Goal: Find specific page/section: Find specific page/section

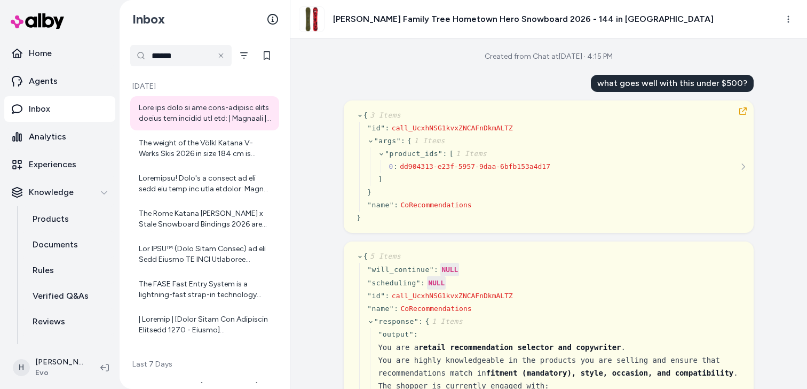
scroll to position [23820, 0]
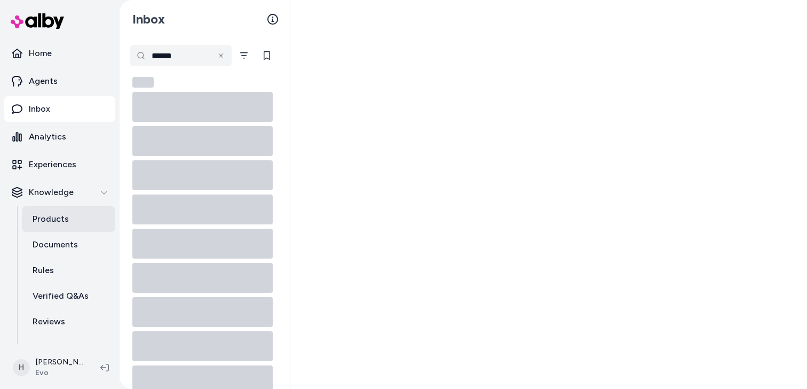
click at [56, 222] on p "Products" at bounding box center [51, 218] width 36 height 13
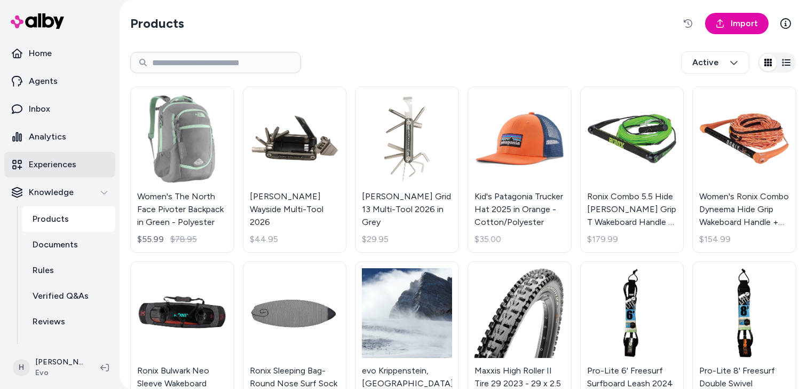
click at [93, 159] on link "Experiences" at bounding box center [59, 165] width 111 height 26
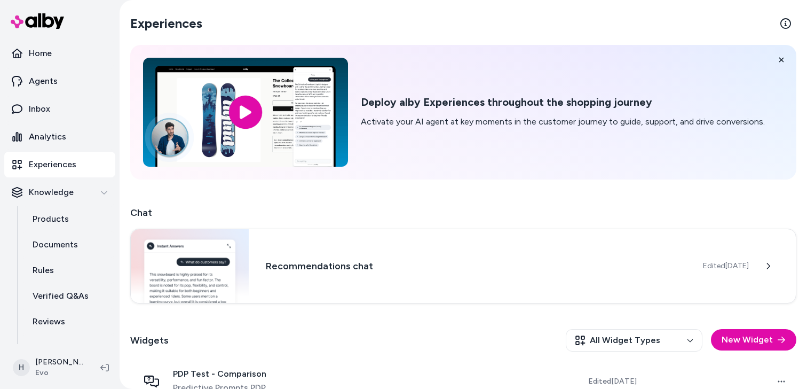
scroll to position [282, 0]
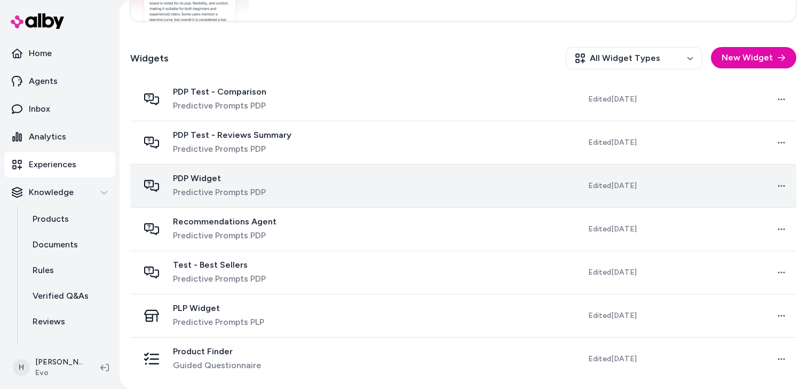
click at [248, 179] on span "PDP Widget" at bounding box center [219, 178] width 93 height 11
click at [265, 190] on div "PDP Widget Predictive Prompts PDP" at bounding box center [251, 186] width 224 height 26
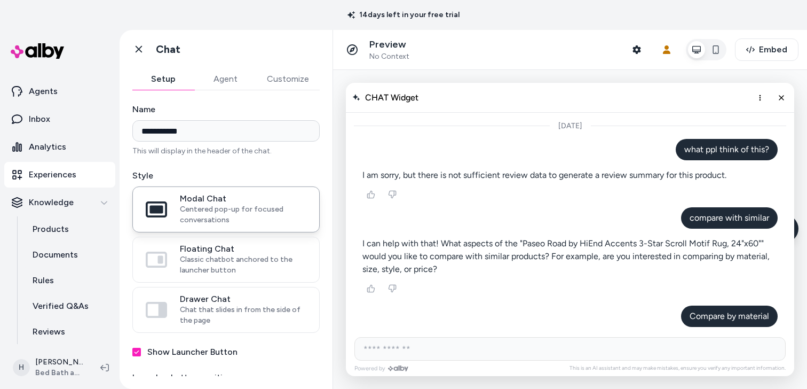
scroll to position [2605, 0]
